Goal: Transaction & Acquisition: Purchase product/service

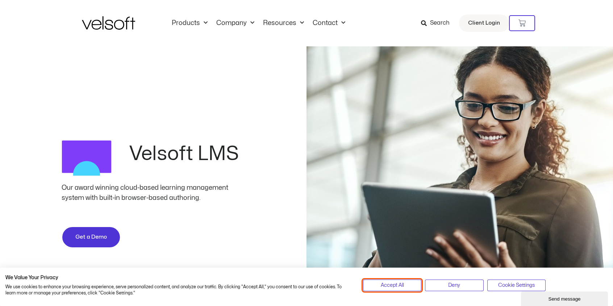
click at [401, 287] on span "Accept All" at bounding box center [392, 286] width 23 height 8
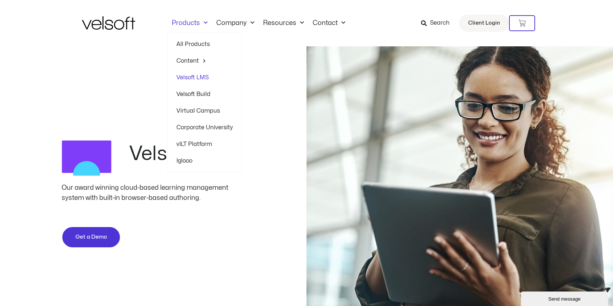
click at [180, 22] on link "Products" at bounding box center [189, 23] width 45 height 8
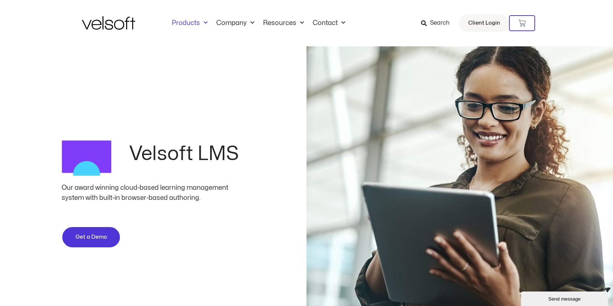
click at [180, 22] on link "Products" at bounding box center [189, 23] width 45 height 8
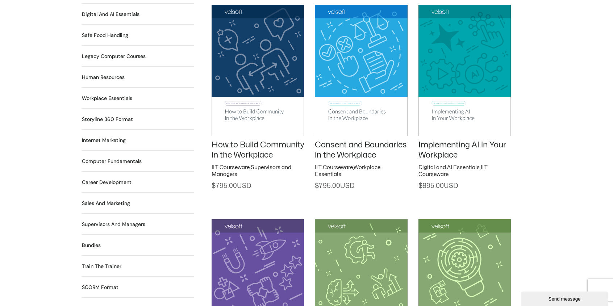
scroll to position [616, 0]
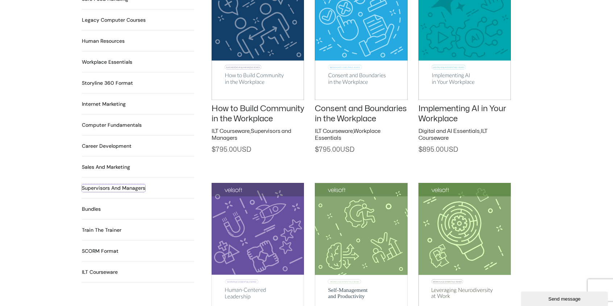
drag, startPoint x: 124, startPoint y: 178, endPoint x: 141, endPoint y: 196, distance: 25.1
click at [124, 185] on h2 "Supervisors and Managers 91 Products" at bounding box center [113, 189] width 63 height 8
